Goal: Task Accomplishment & Management: Complete application form

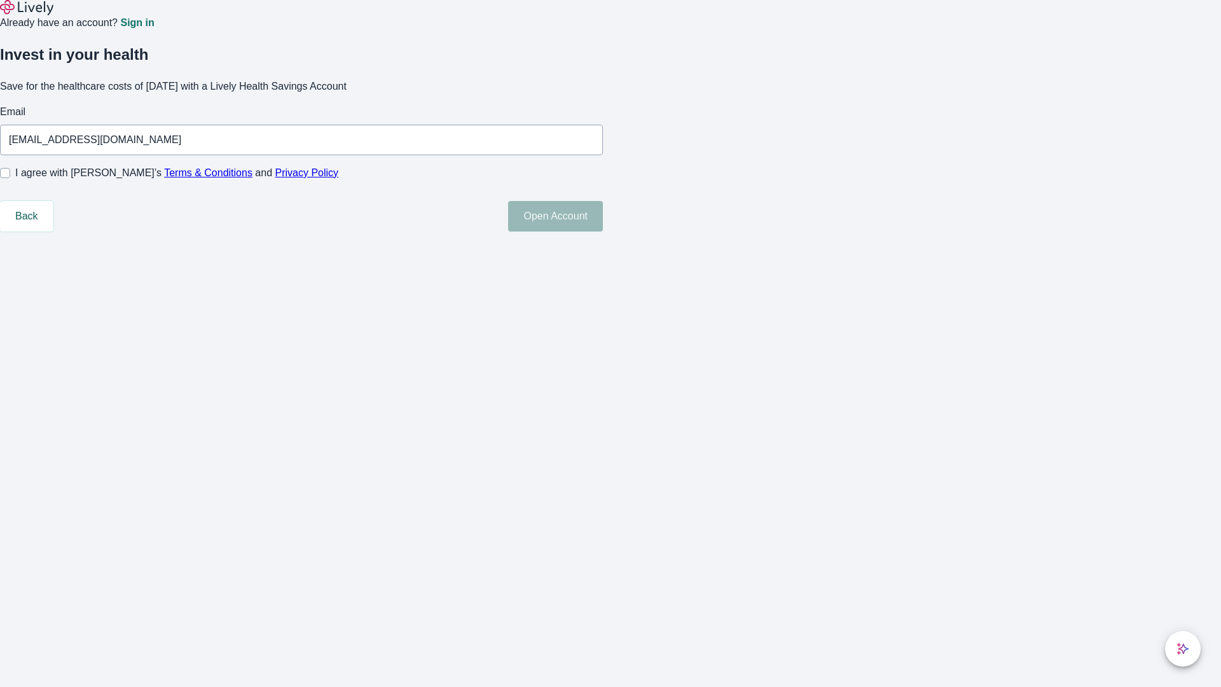
click at [10, 178] on input "I agree with Lively’s Terms & Conditions and Privacy Policy" at bounding box center [5, 173] width 10 height 10
checkbox input "true"
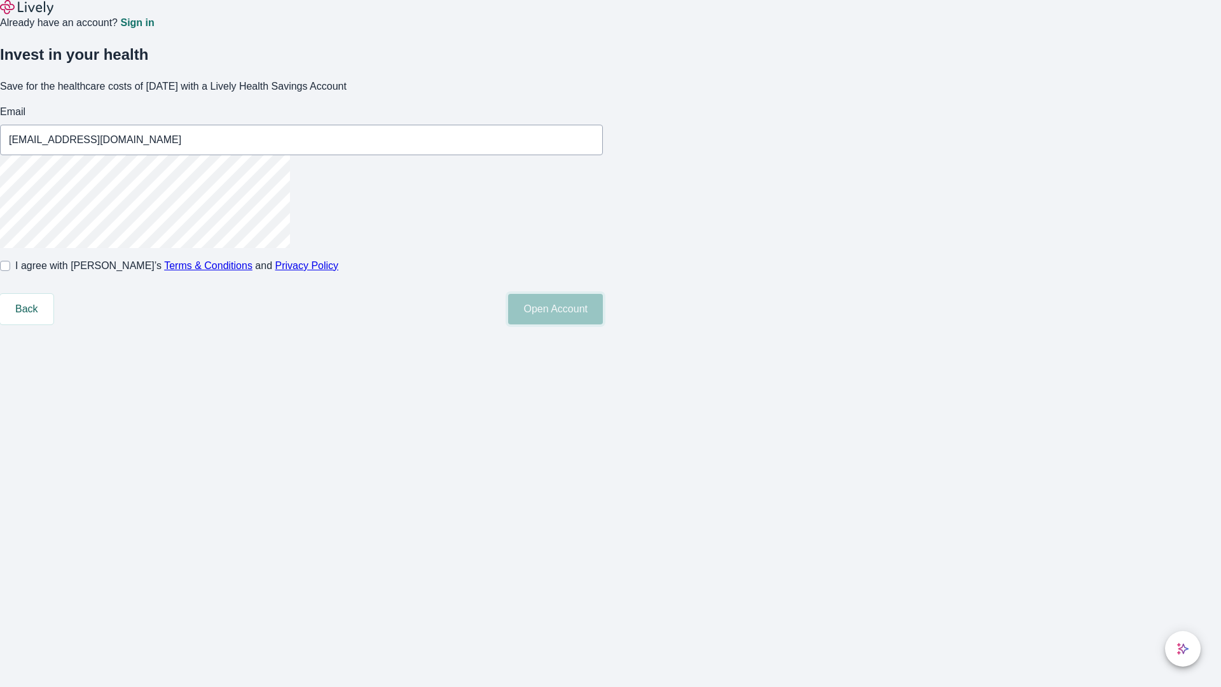
click at [603, 324] on button "Open Account" at bounding box center [555, 309] width 95 height 31
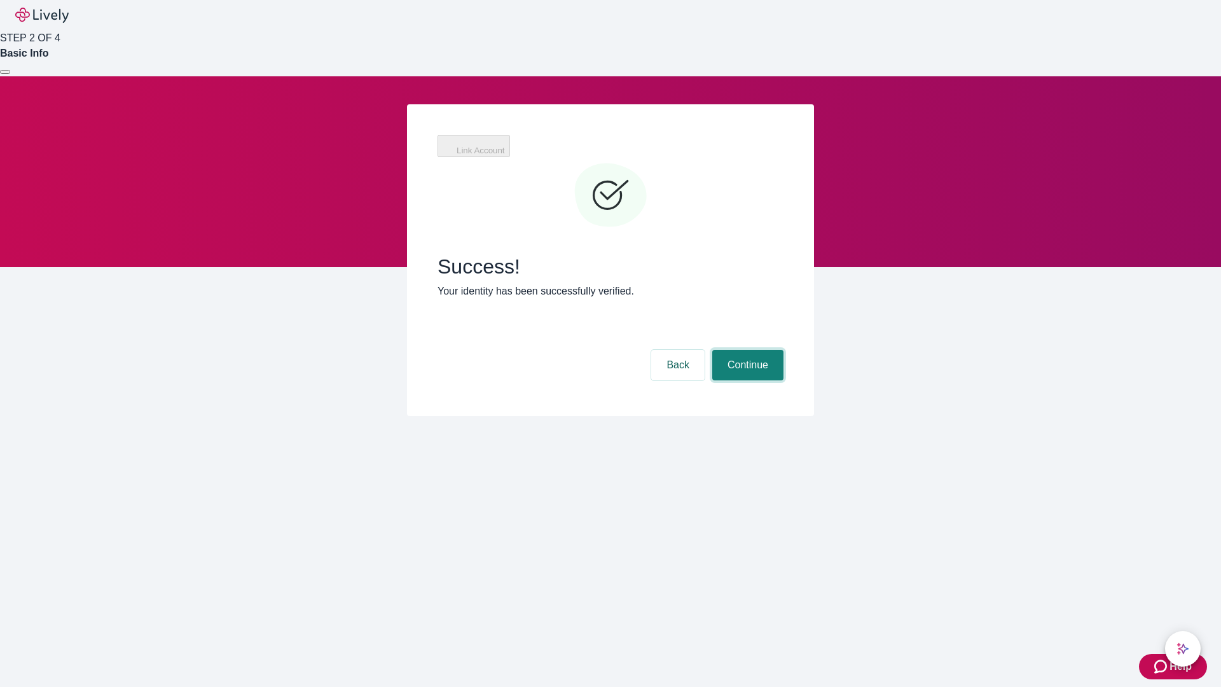
click at [746, 350] on button "Continue" at bounding box center [747, 365] width 71 height 31
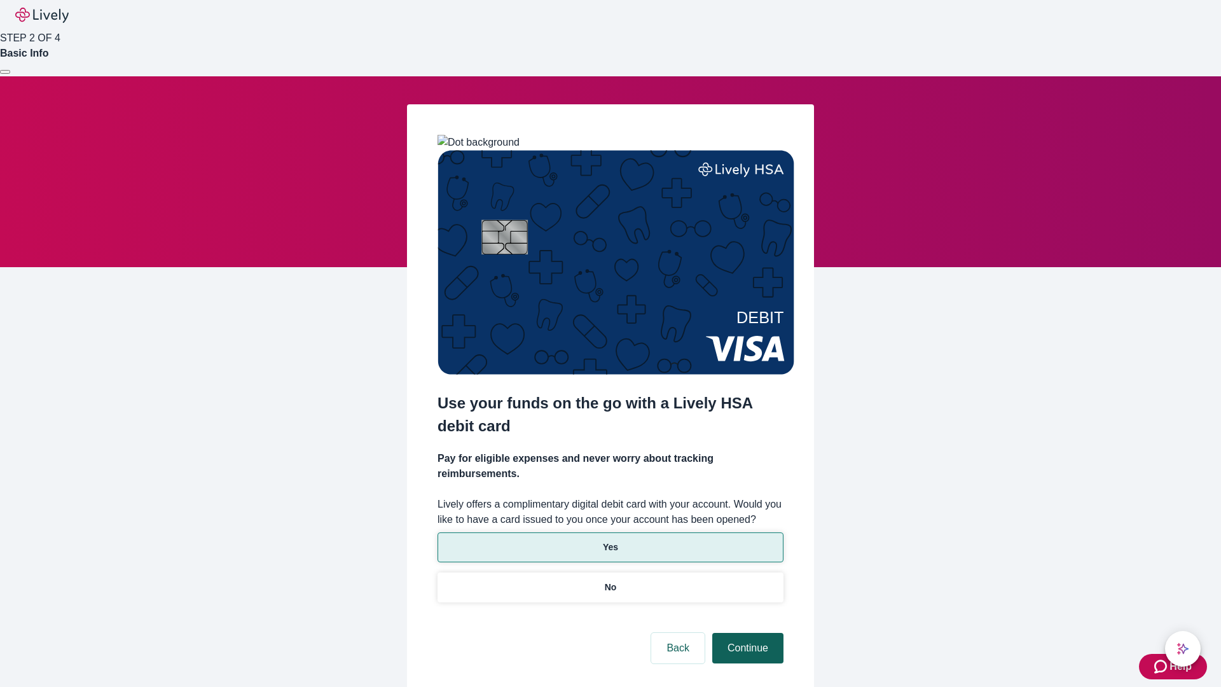
click at [610, 541] on p "Yes" at bounding box center [610, 547] width 15 height 13
click at [746, 633] on button "Continue" at bounding box center [747, 648] width 71 height 31
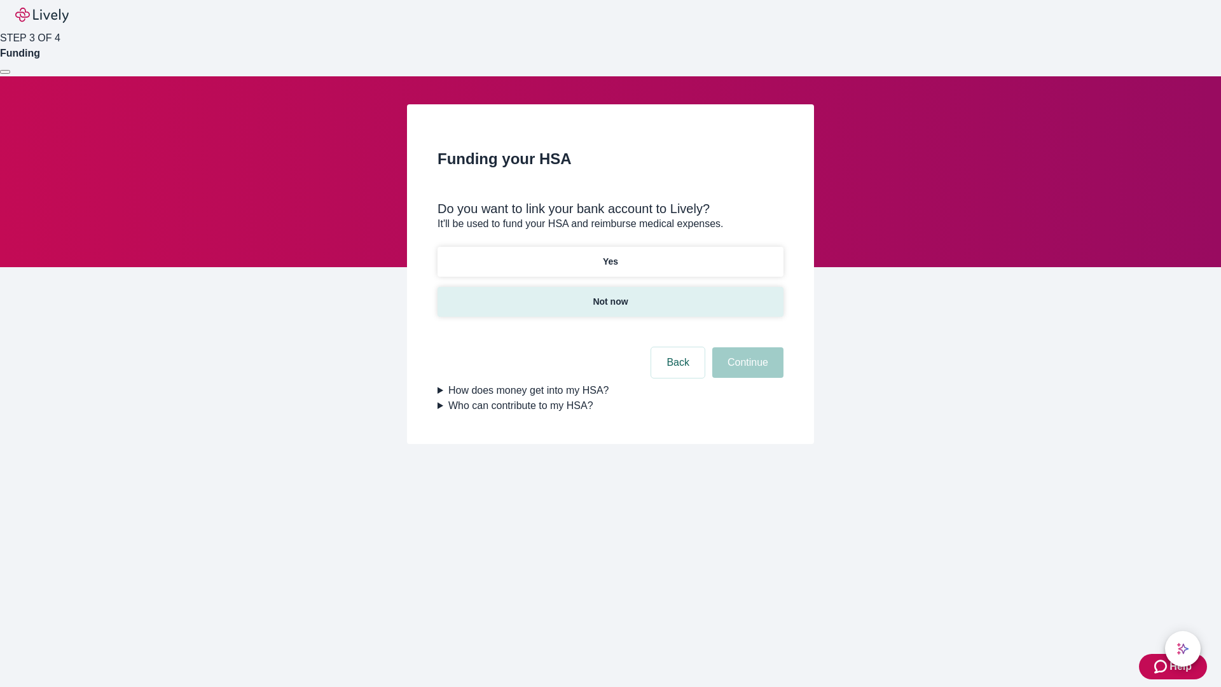
click at [610, 295] on p "Not now" at bounding box center [610, 301] width 35 height 13
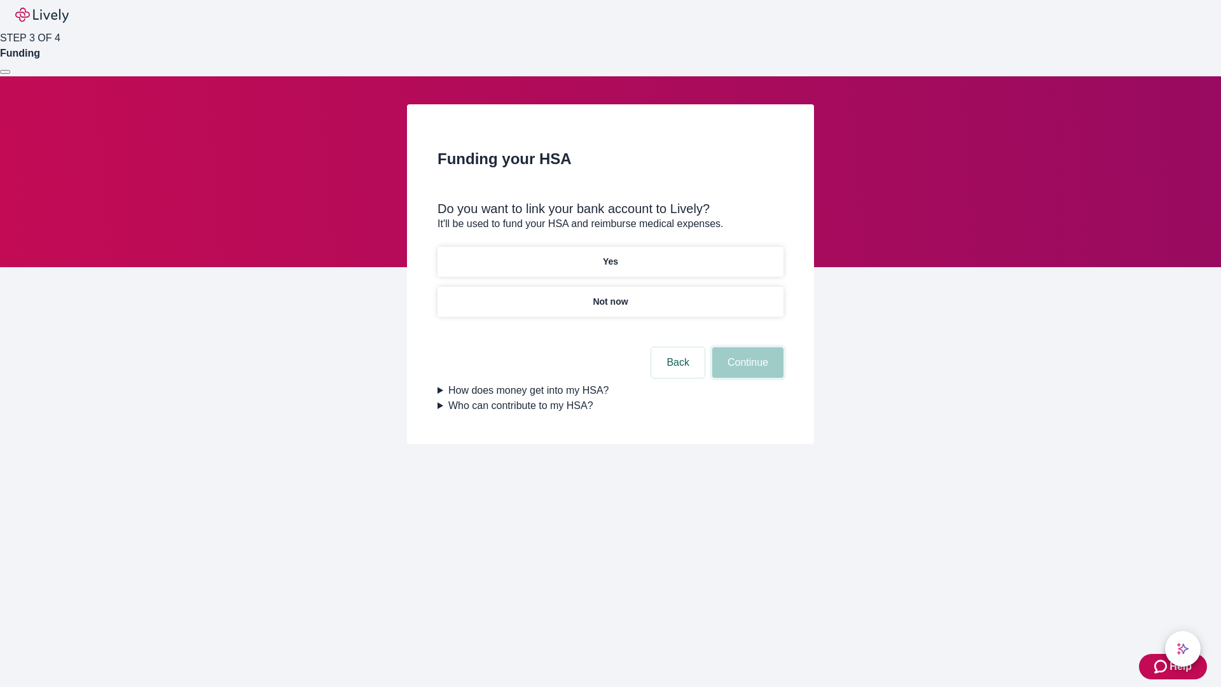
click at [746, 370] on button "Continue" at bounding box center [747, 362] width 71 height 31
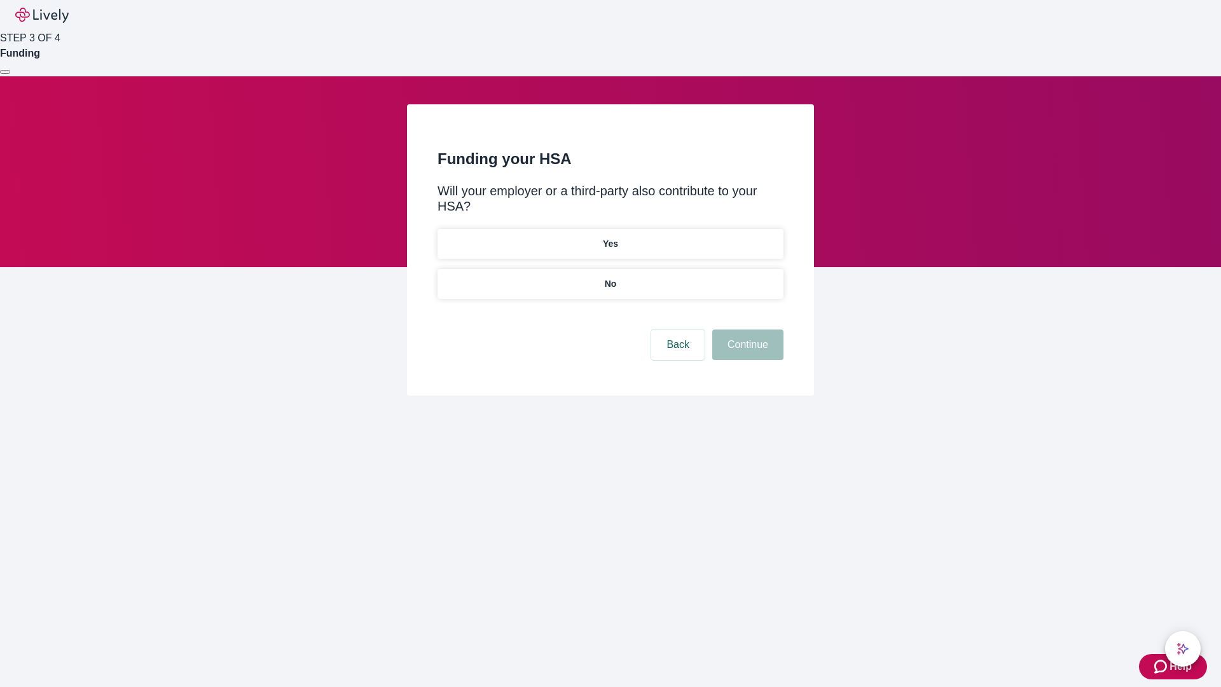
click at [610, 277] on p "No" at bounding box center [611, 283] width 12 height 13
click at [746, 329] on button "Continue" at bounding box center [747, 344] width 71 height 31
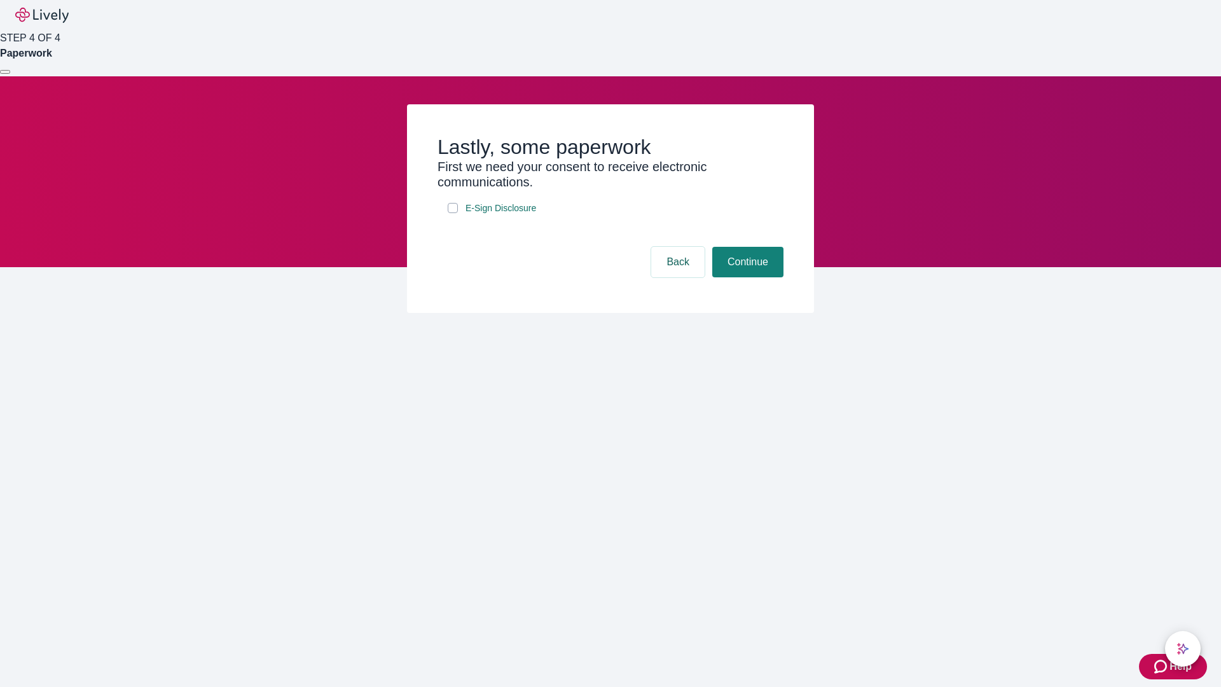
click at [453, 213] on input "E-Sign Disclosure" at bounding box center [453, 208] width 10 height 10
checkbox input "true"
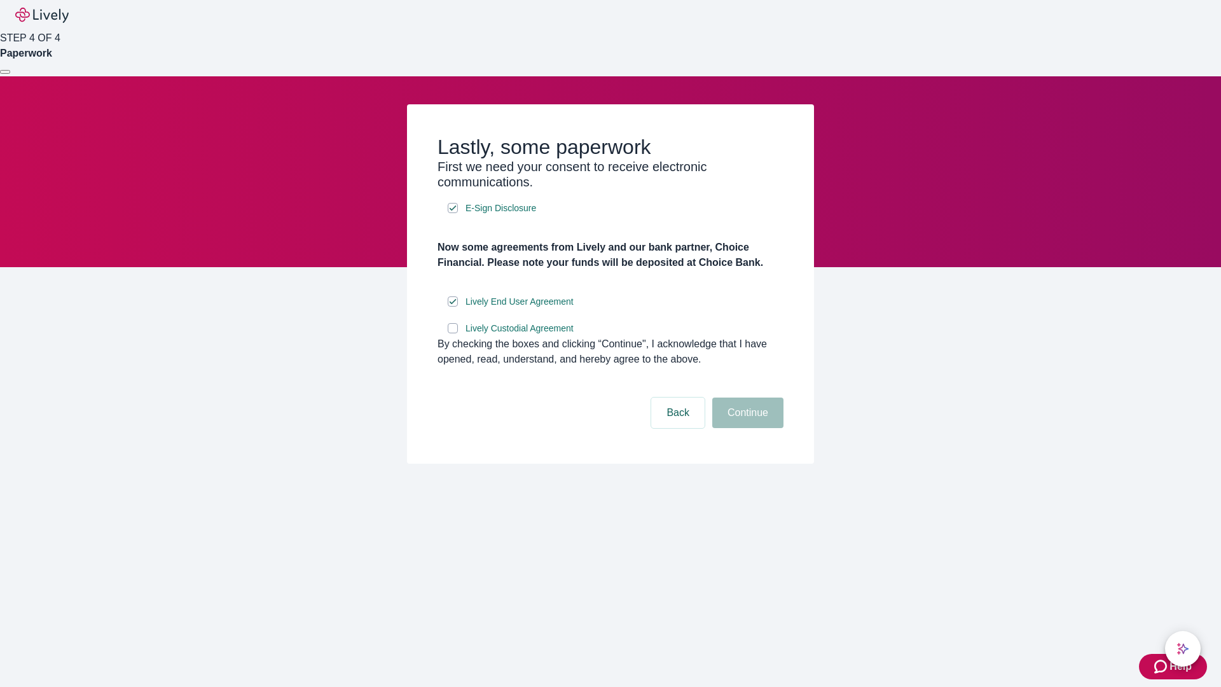
click at [453, 333] on input "Lively Custodial Agreement" at bounding box center [453, 328] width 10 height 10
checkbox input "true"
click at [746, 428] on button "Continue" at bounding box center [747, 412] width 71 height 31
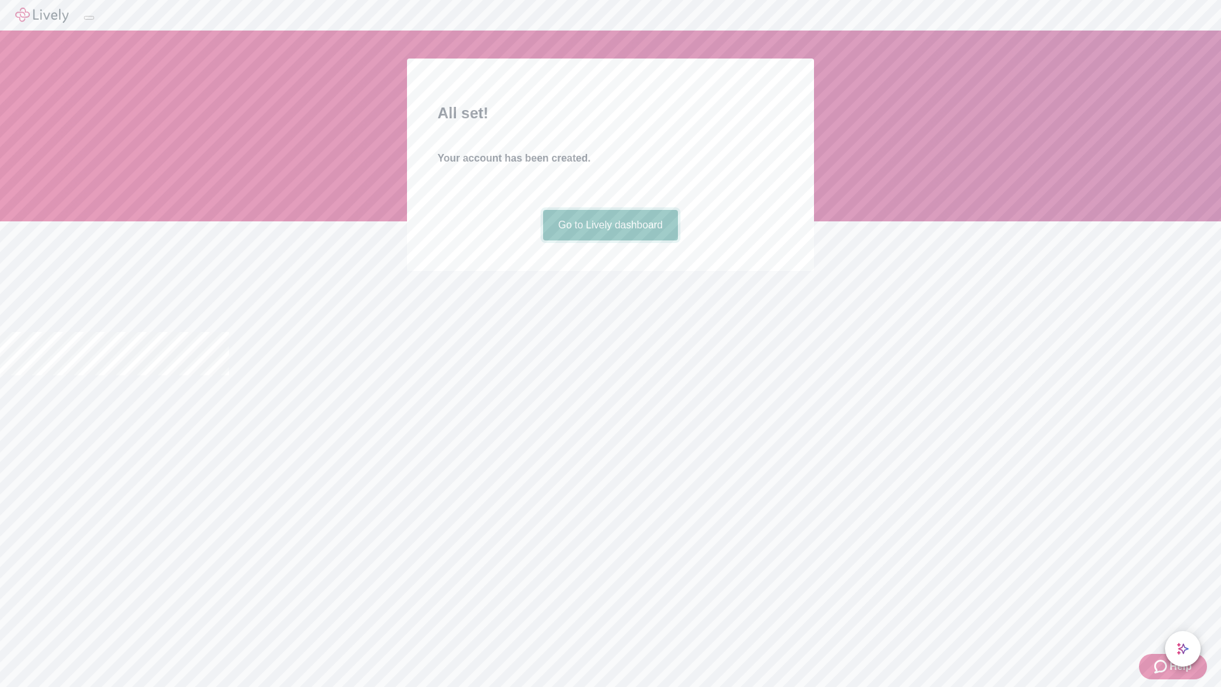
click at [610, 240] on link "Go to Lively dashboard" at bounding box center [610, 225] width 135 height 31
